Goal: Check status: Check status

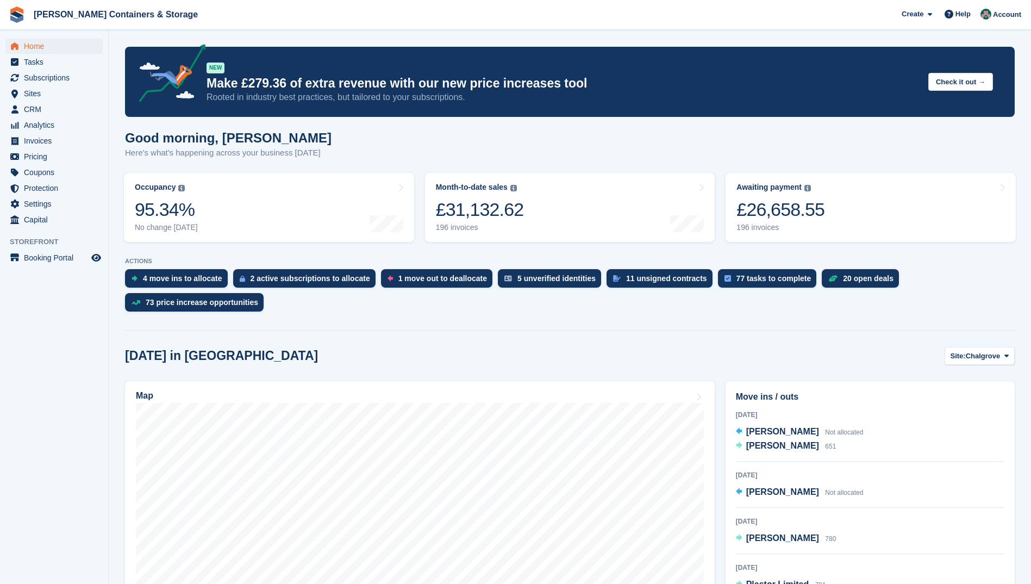
drag, startPoint x: 757, startPoint y: 424, endPoint x: 719, endPoint y: 425, distance: 38.1
click at [757, 441] on span "[PERSON_NAME]" at bounding box center [782, 445] width 73 height 9
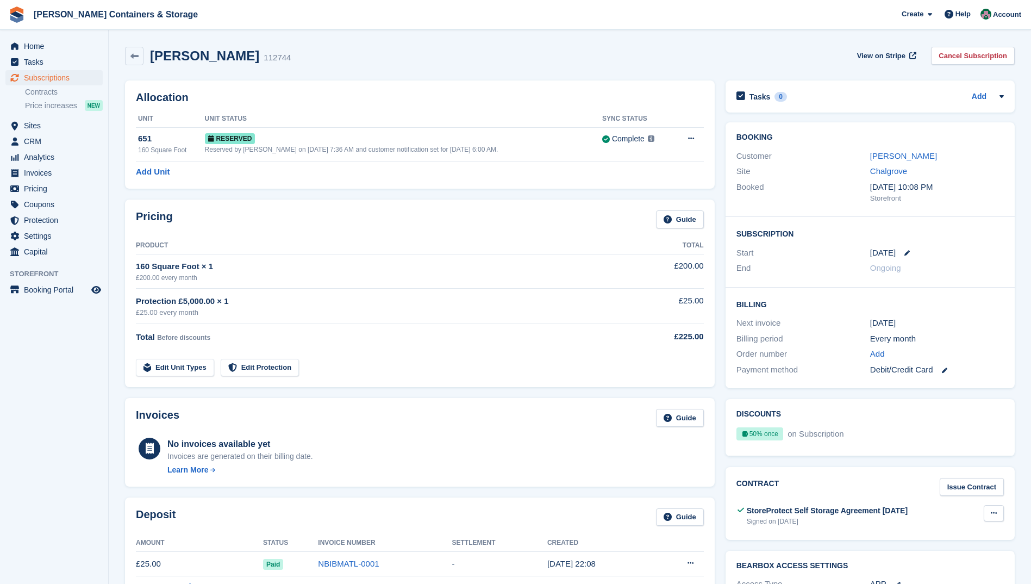
drag, startPoint x: 994, startPoint y: 514, endPoint x: 972, endPoint y: 515, distance: 21.2
click at [994, 514] on icon at bounding box center [994, 512] width 6 height 7
click at [928, 533] on p "View" at bounding box center [951, 534] width 95 height 14
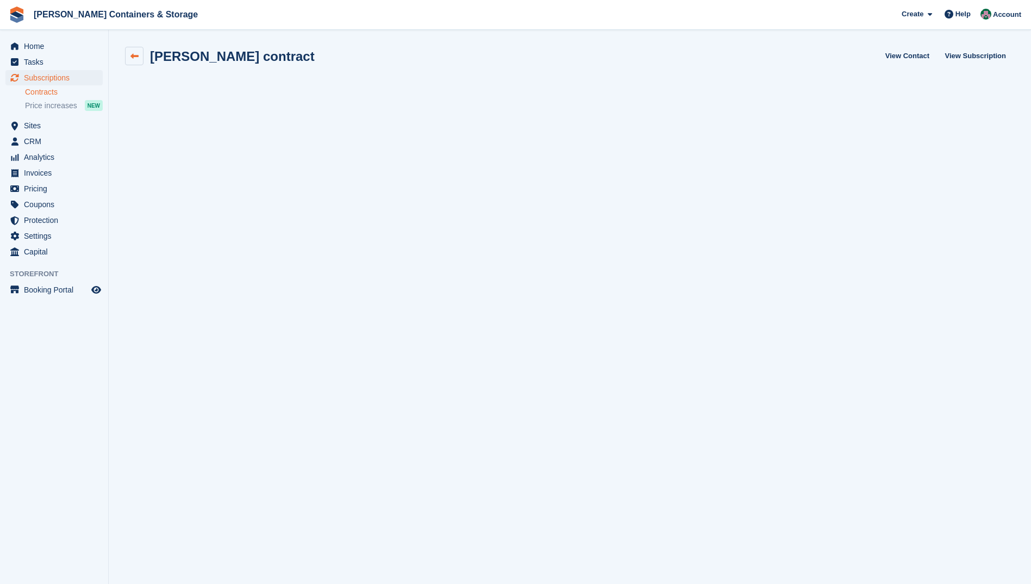
click at [131, 54] on icon at bounding box center [134, 56] width 8 height 8
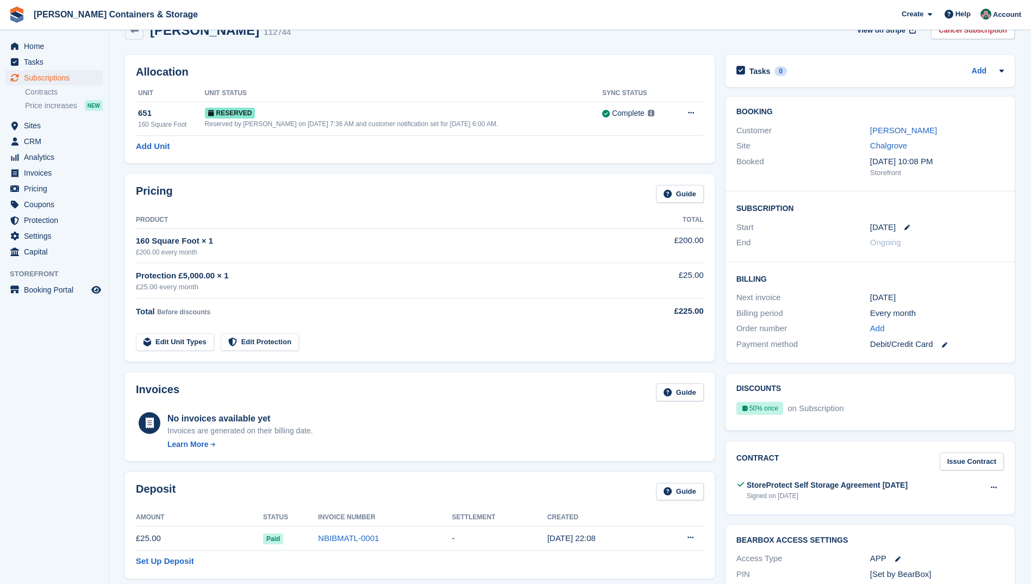
scroll to position [9, 0]
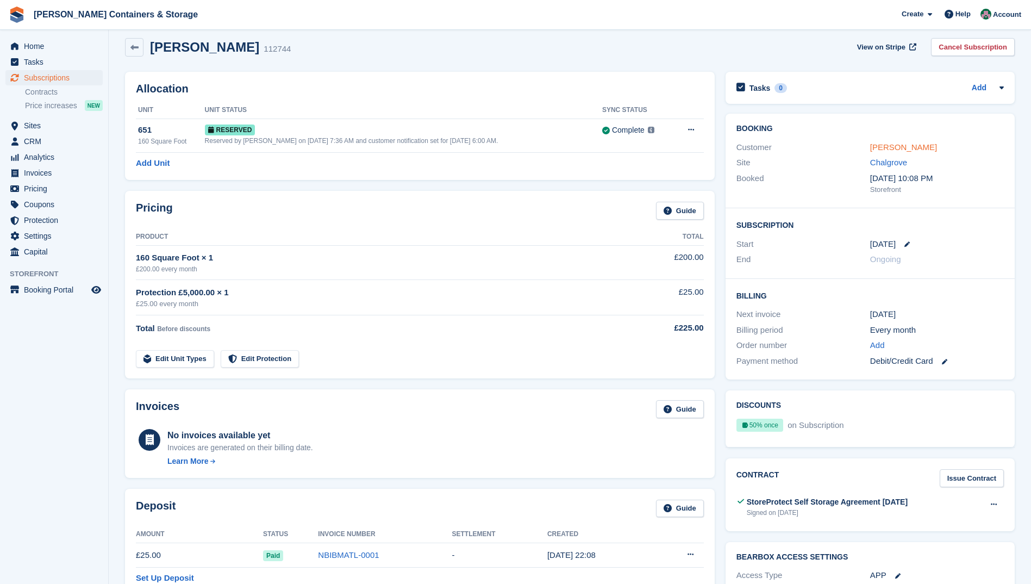
click at [880, 147] on link "[PERSON_NAME]" at bounding box center [903, 146] width 67 height 9
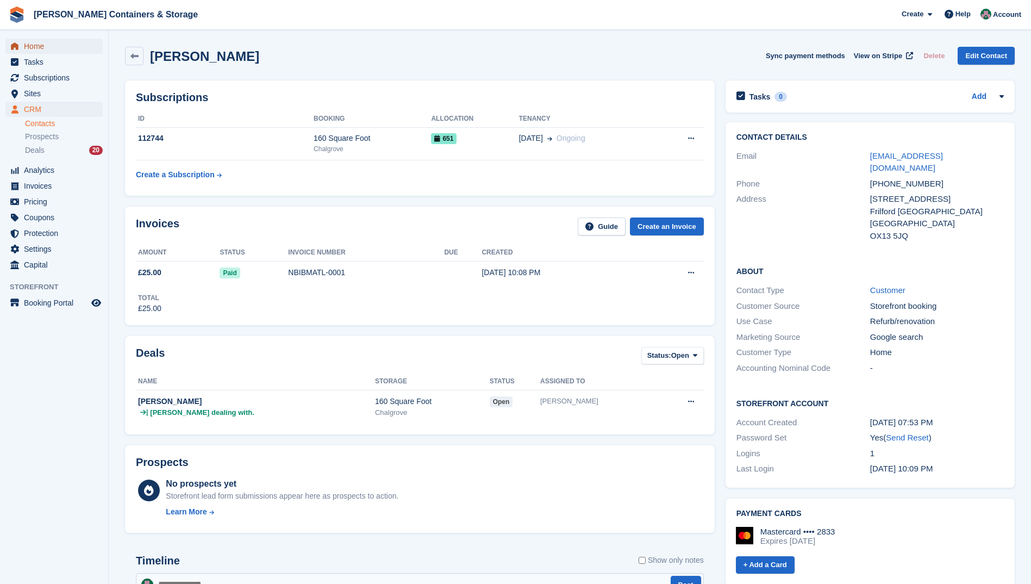
click at [46, 45] on span "Home" at bounding box center [56, 46] width 65 height 15
